Goal: Transaction & Acquisition: Purchase product/service

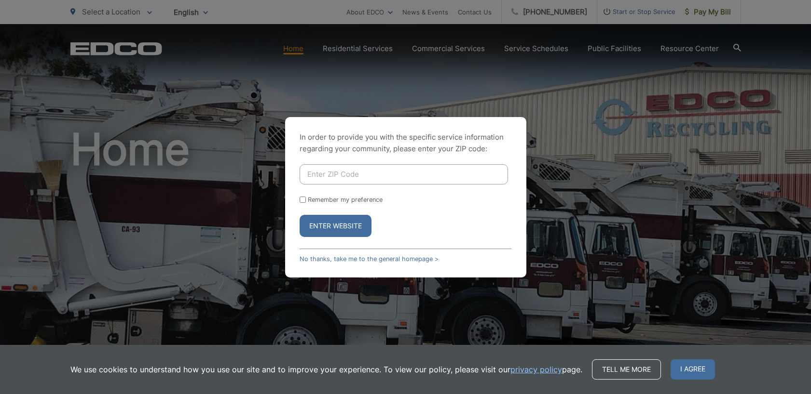
click at [340, 176] on input "Enter ZIP Code" at bounding box center [403, 174] width 208 height 20
type input "92007"
click at [303, 200] on input "Remember my preference" at bounding box center [302, 200] width 6 height 6
checkbox input "true"
click at [341, 223] on button "Enter Website" at bounding box center [335, 226] width 72 height 22
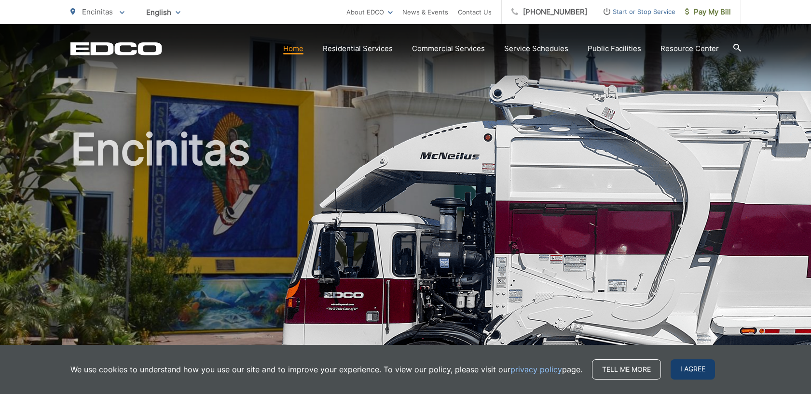
click at [693, 366] on span "I agree" at bounding box center [692, 370] width 44 height 20
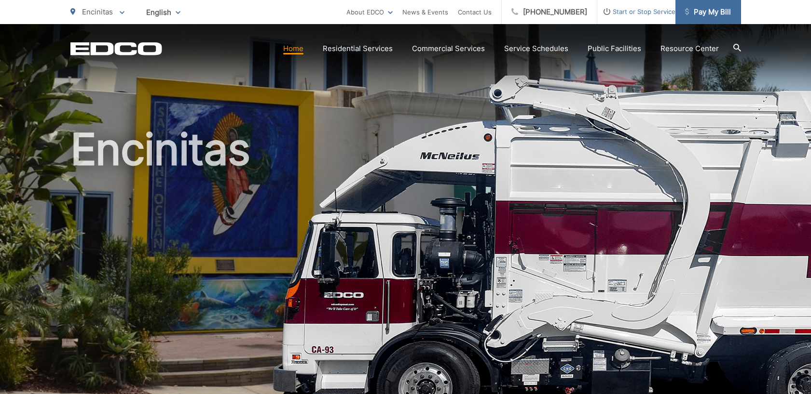
click at [705, 12] on span "Pay My Bill" at bounding box center [708, 12] width 46 height 12
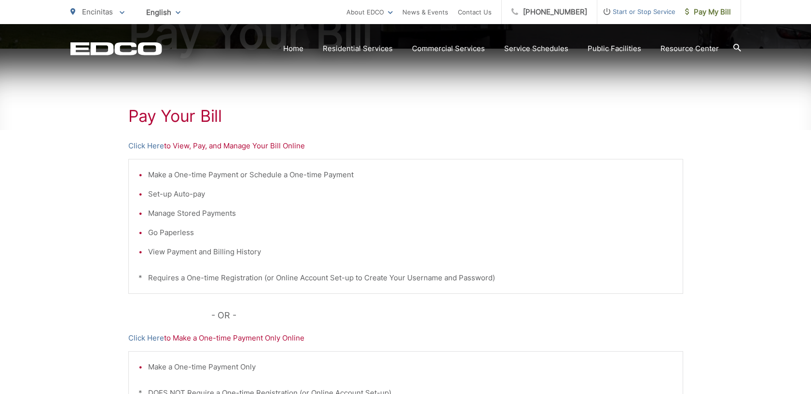
scroll to position [147, 0]
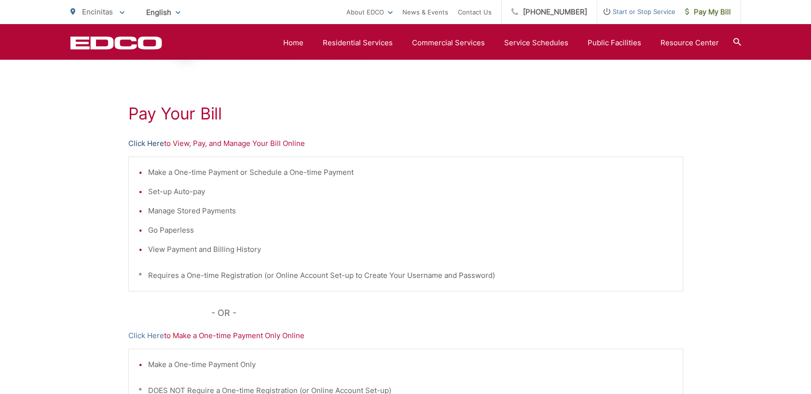
click at [142, 144] on link "Click Here" at bounding box center [146, 144] width 36 height 12
